Goal: Unclear

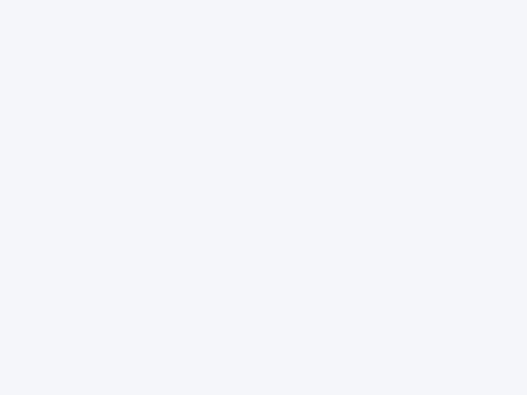
click at [264, 198] on div at bounding box center [263, 197] width 527 height 395
